Goal: Navigation & Orientation: Find specific page/section

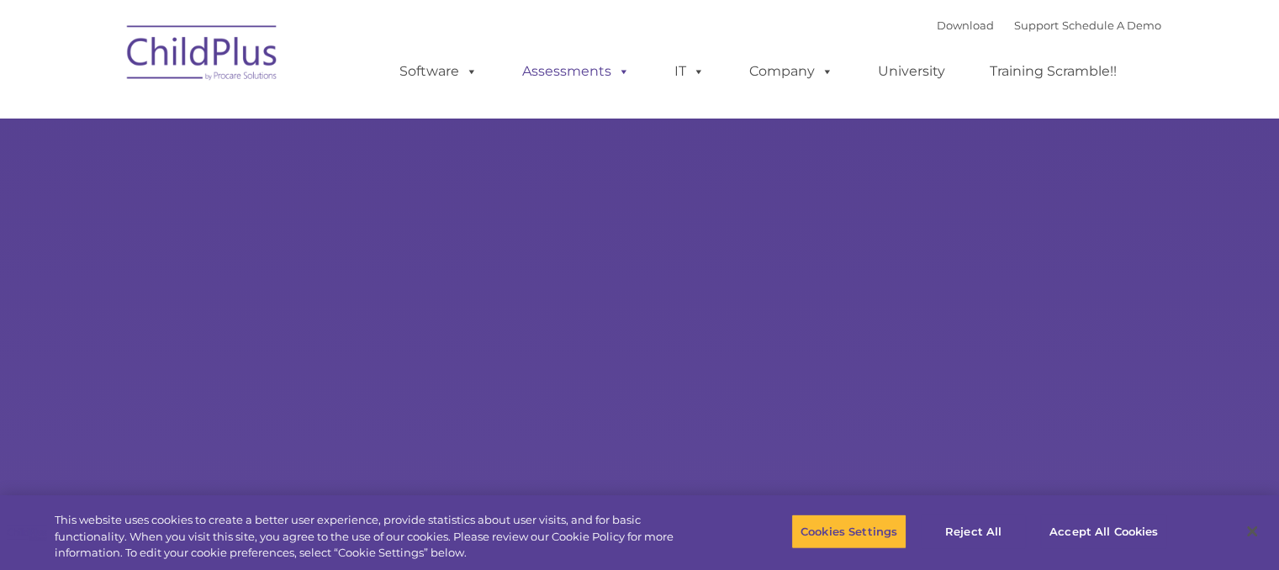
type input ""
select select "MEDIUM"
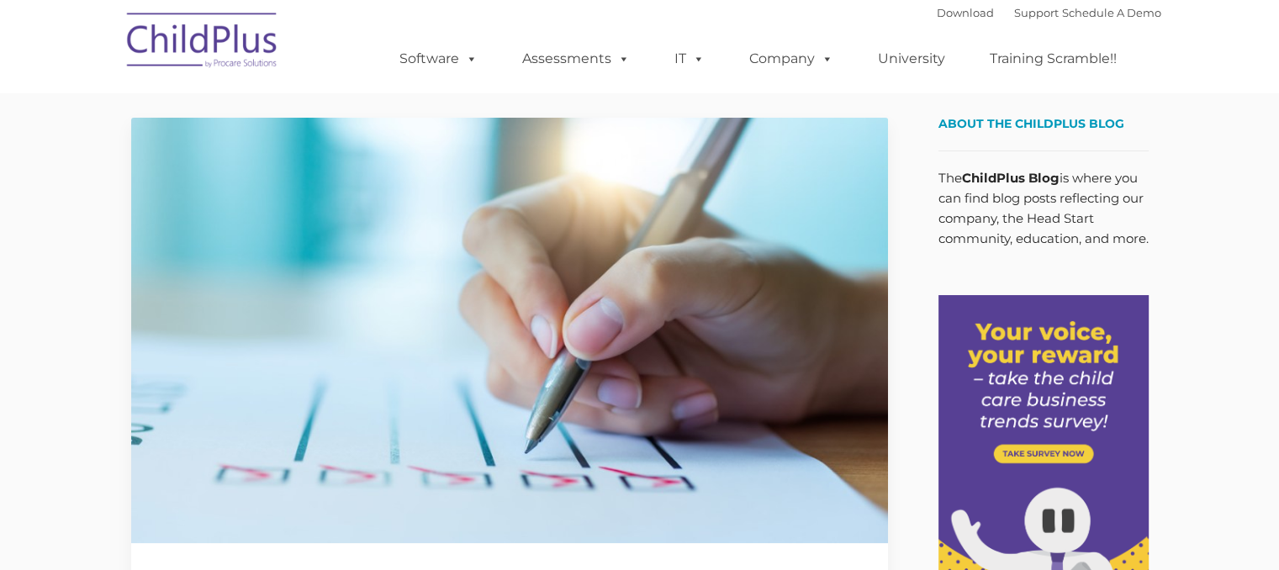
type input ""
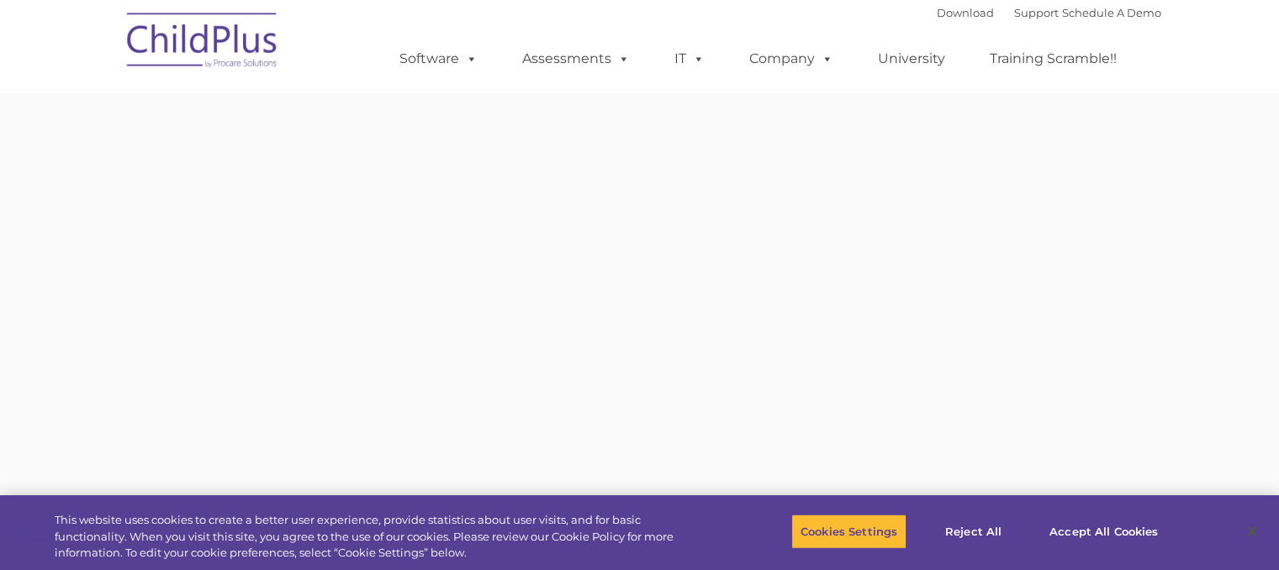
type input ""
